Goal: Check status

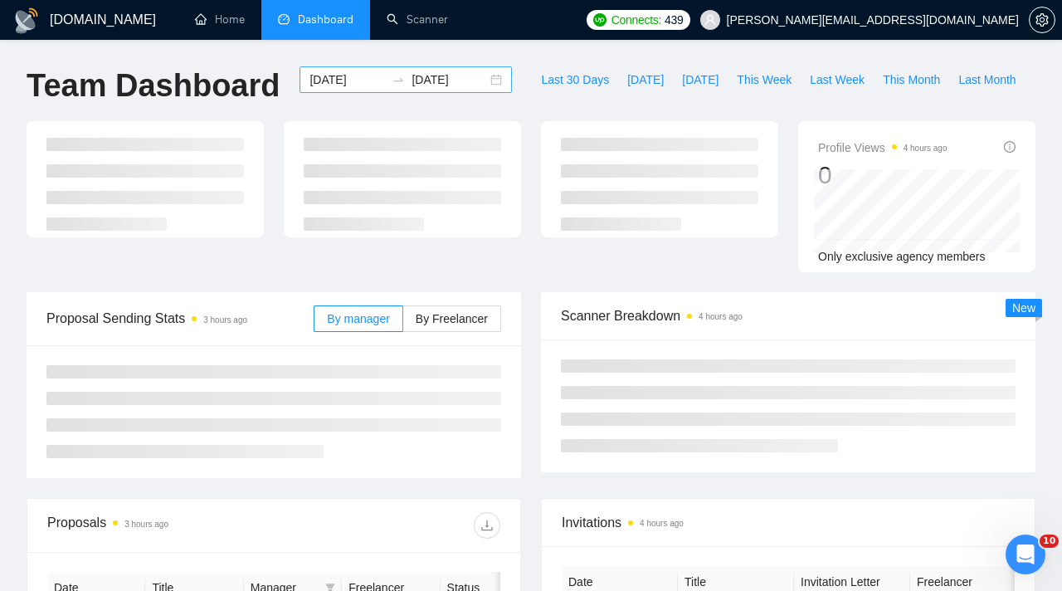
click at [363, 84] on input "[DATE]" at bounding box center [347, 80] width 76 height 18
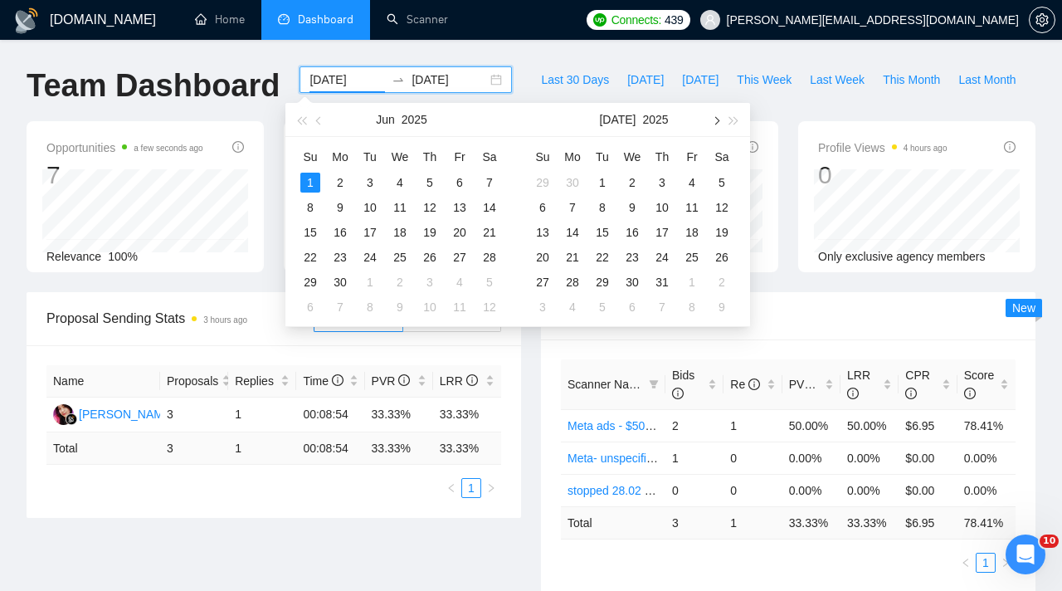
click at [709, 120] on button "button" at bounding box center [715, 119] width 18 height 33
click at [716, 129] on button "button" at bounding box center [715, 119] width 18 height 33
type input "[DATE]"
click at [581, 175] on div "1" at bounding box center [573, 183] width 20 height 20
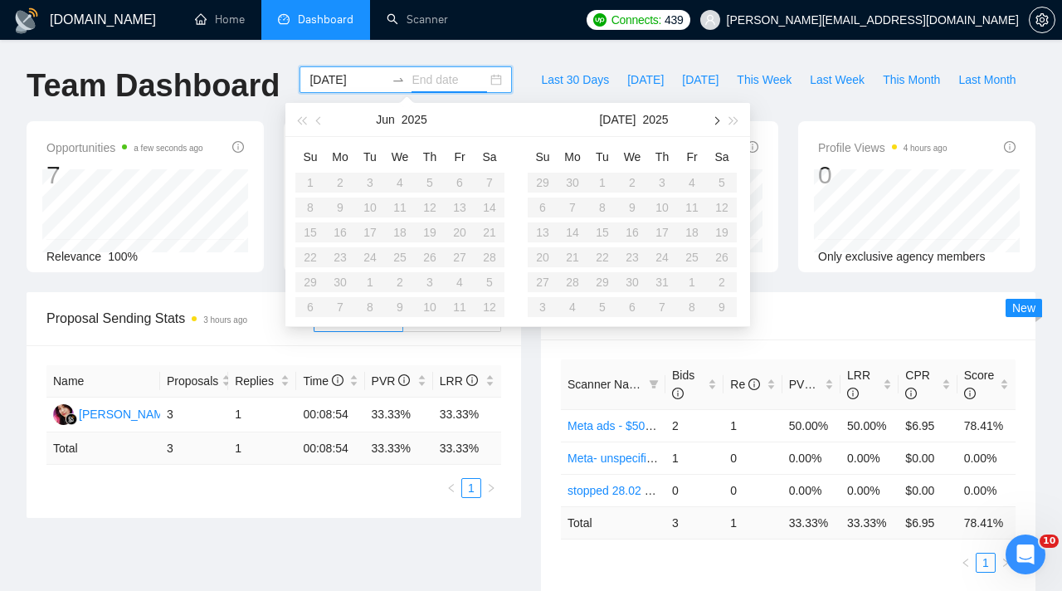
click at [722, 119] on button "button" at bounding box center [715, 119] width 18 height 33
click at [723, 118] on button "button" at bounding box center [715, 119] width 18 height 33
type input "[DATE]"
click at [577, 185] on div "1" at bounding box center [573, 183] width 20 height 20
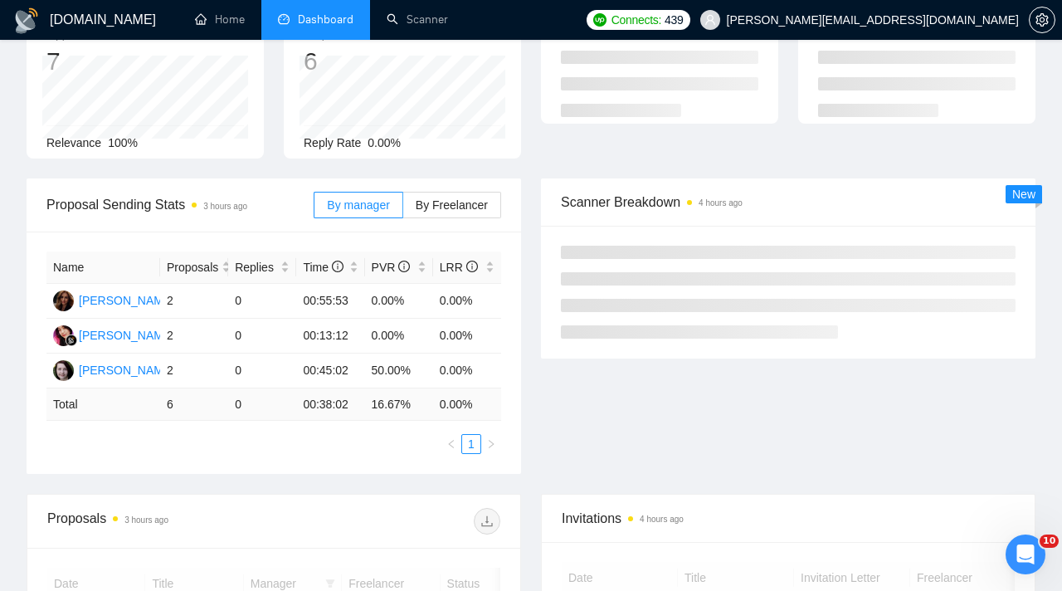
scroll to position [115, 0]
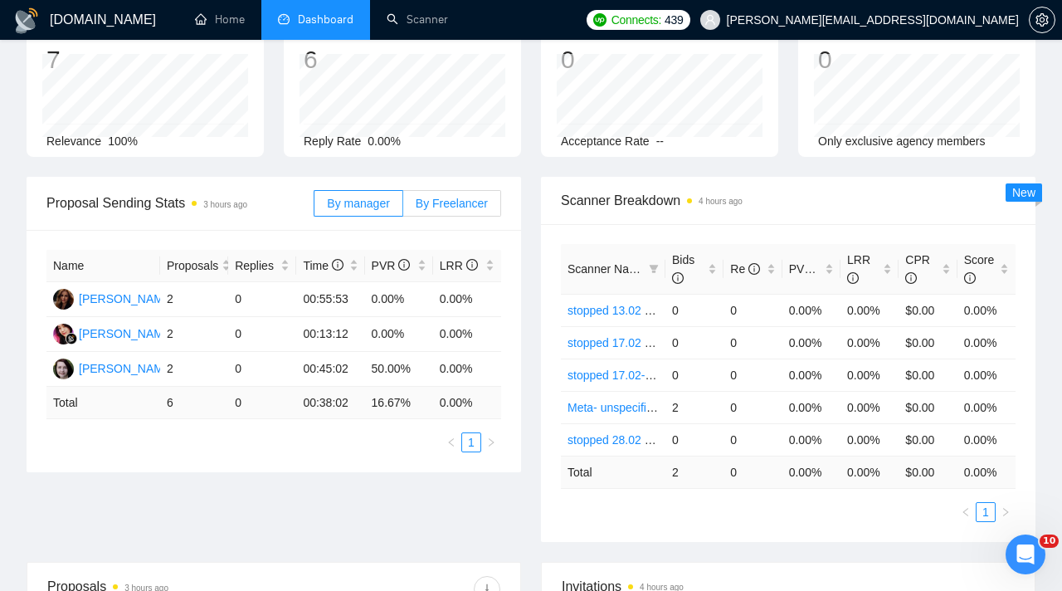
click at [449, 207] on span "By Freelancer" at bounding box center [452, 203] width 72 height 13
click at [403, 207] on input "By Freelancer" at bounding box center [403, 207] width 0 height 0
